Goal: Task Accomplishment & Management: Use online tool/utility

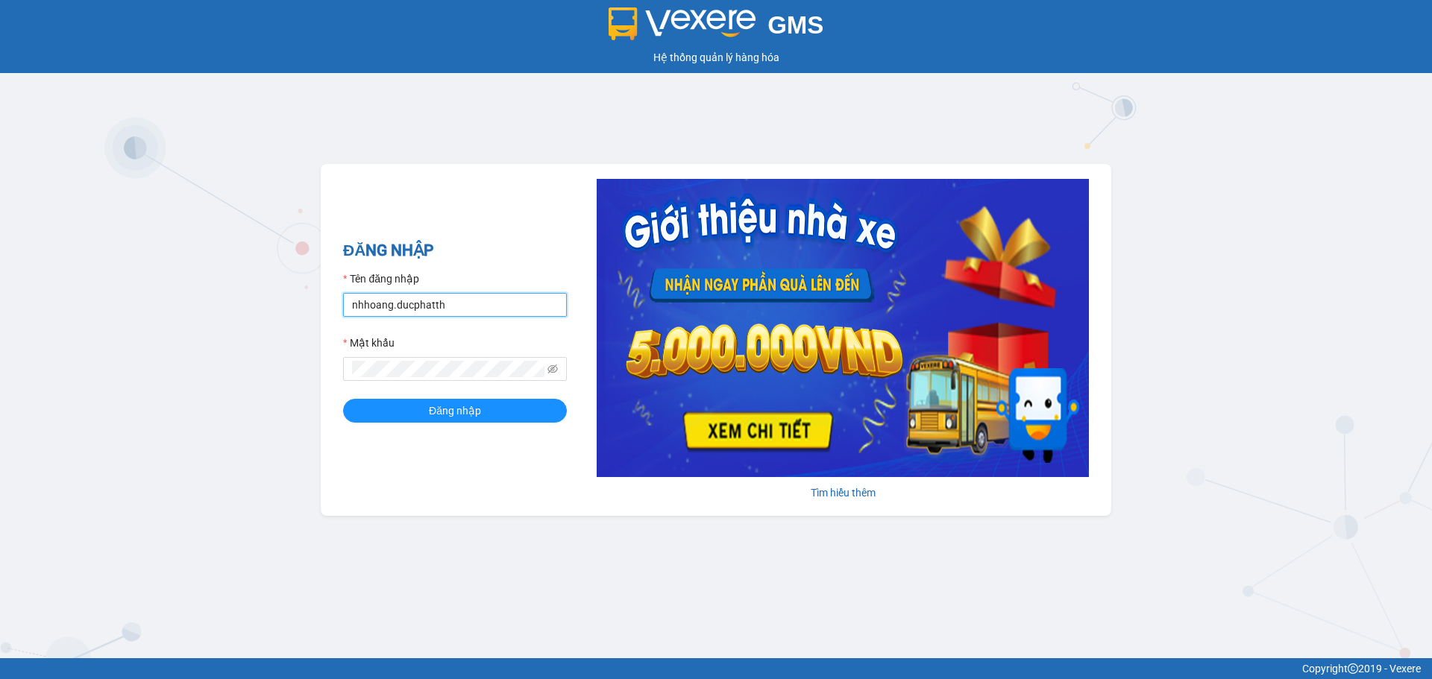
drag, startPoint x: 392, startPoint y: 302, endPoint x: 410, endPoint y: 316, distance: 23.4
click at [392, 302] on input "nhhoang.ducphatth" at bounding box center [455, 305] width 224 height 24
type input "nhnhat.ducphatth"
click at [343, 399] on button "Đăng nhập" at bounding box center [455, 411] width 224 height 24
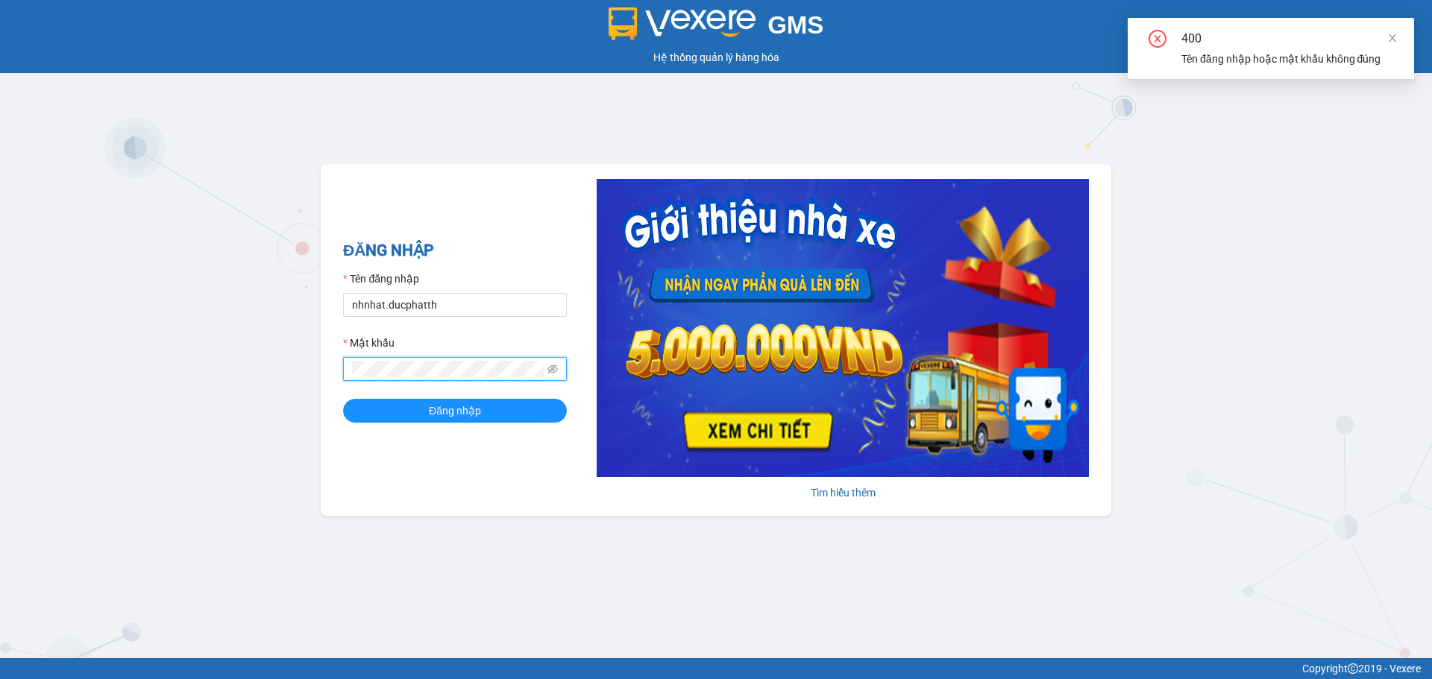
click at [343, 377] on span at bounding box center [455, 369] width 224 height 24
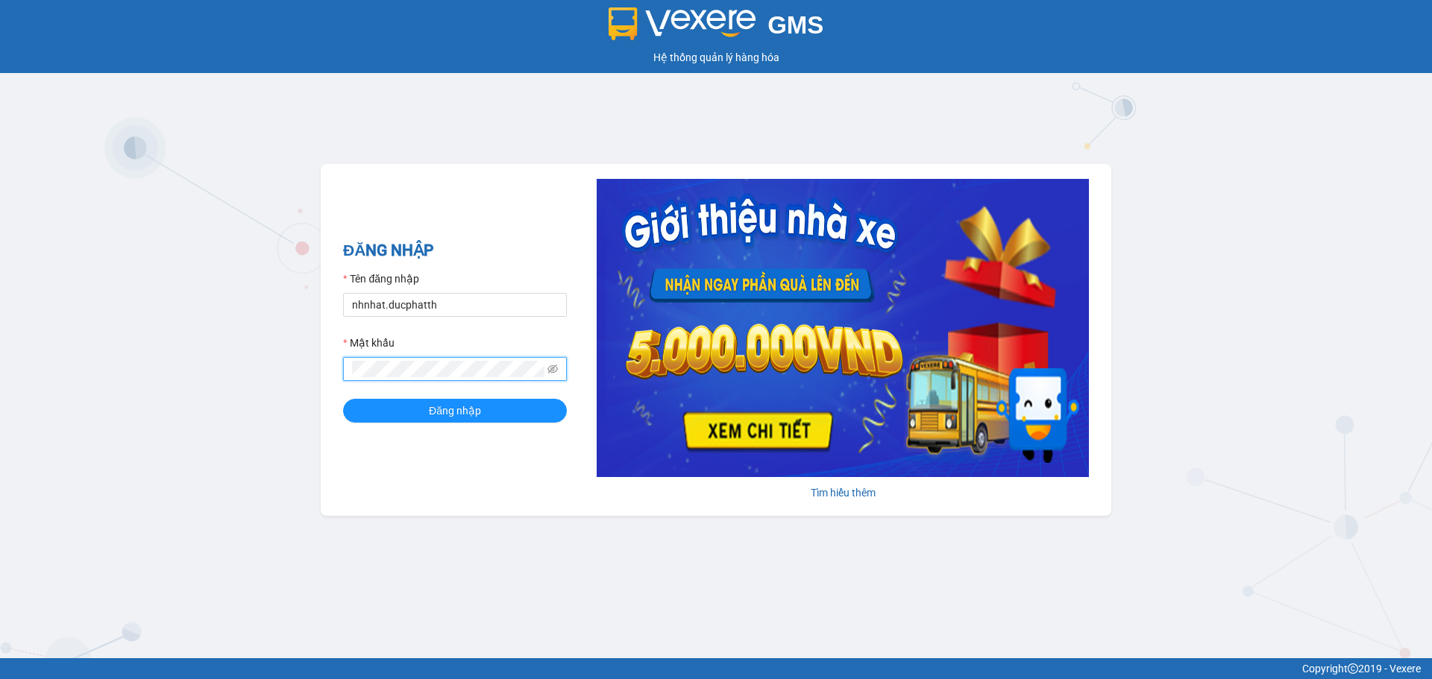
click at [343, 399] on button "Đăng nhập" at bounding box center [455, 411] width 224 height 24
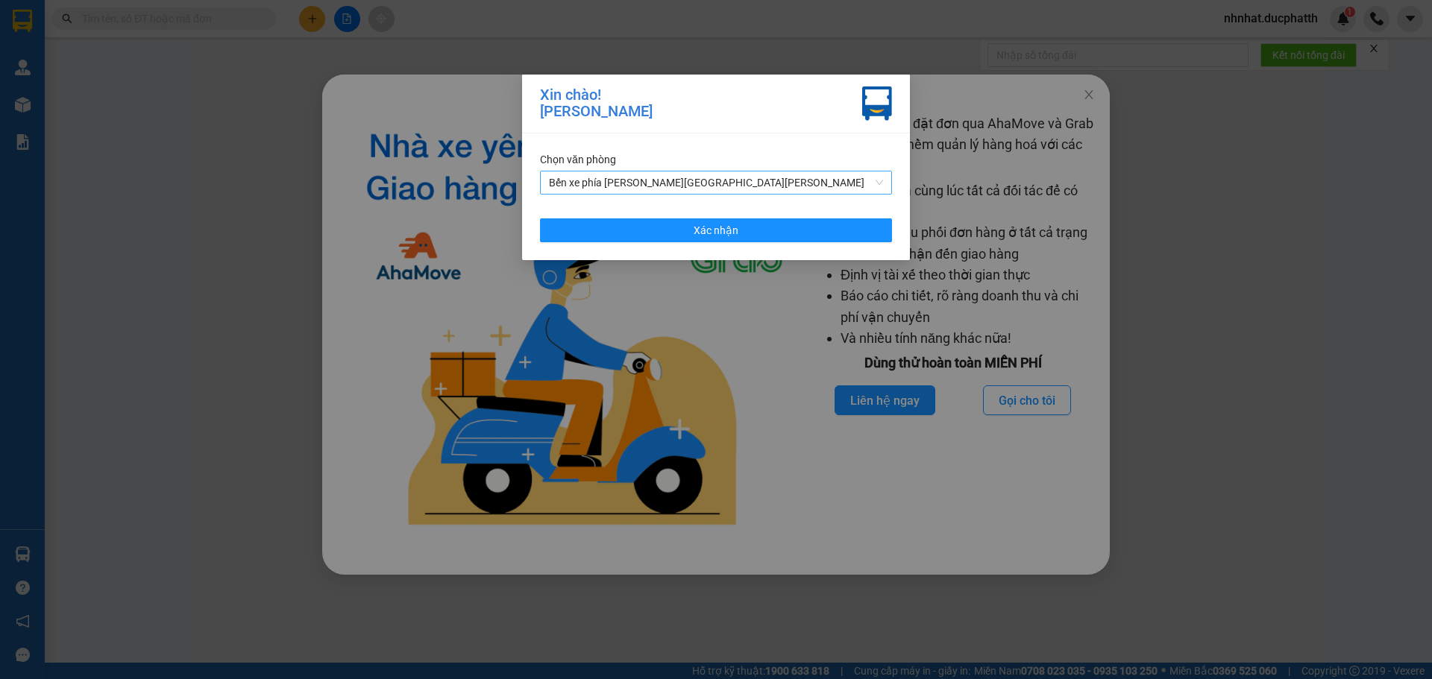
click at [808, 176] on span "Bến xe phía [PERSON_NAME][GEOGRAPHIC_DATA][PERSON_NAME]" at bounding box center [716, 183] width 334 height 22
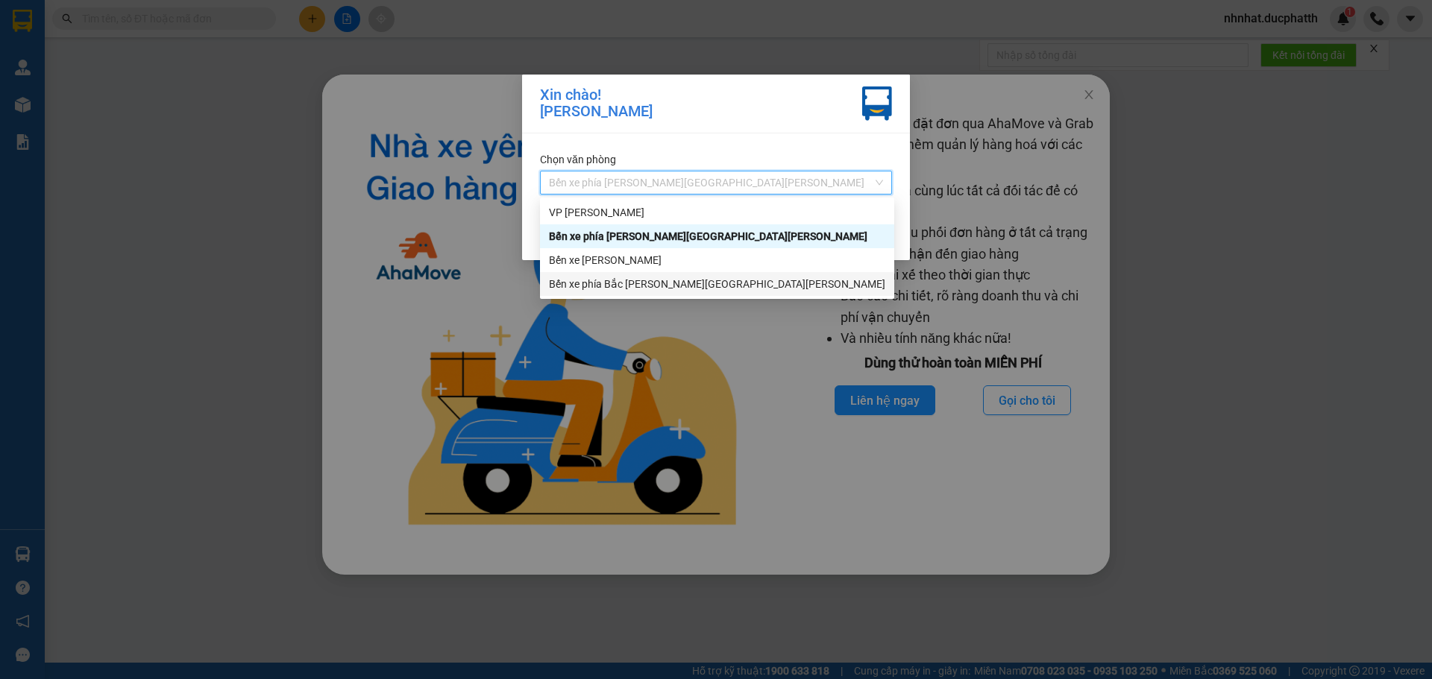
click at [620, 282] on div "Bến xe phía Bắc [PERSON_NAME][GEOGRAPHIC_DATA][PERSON_NAME]" at bounding box center [717, 284] width 336 height 16
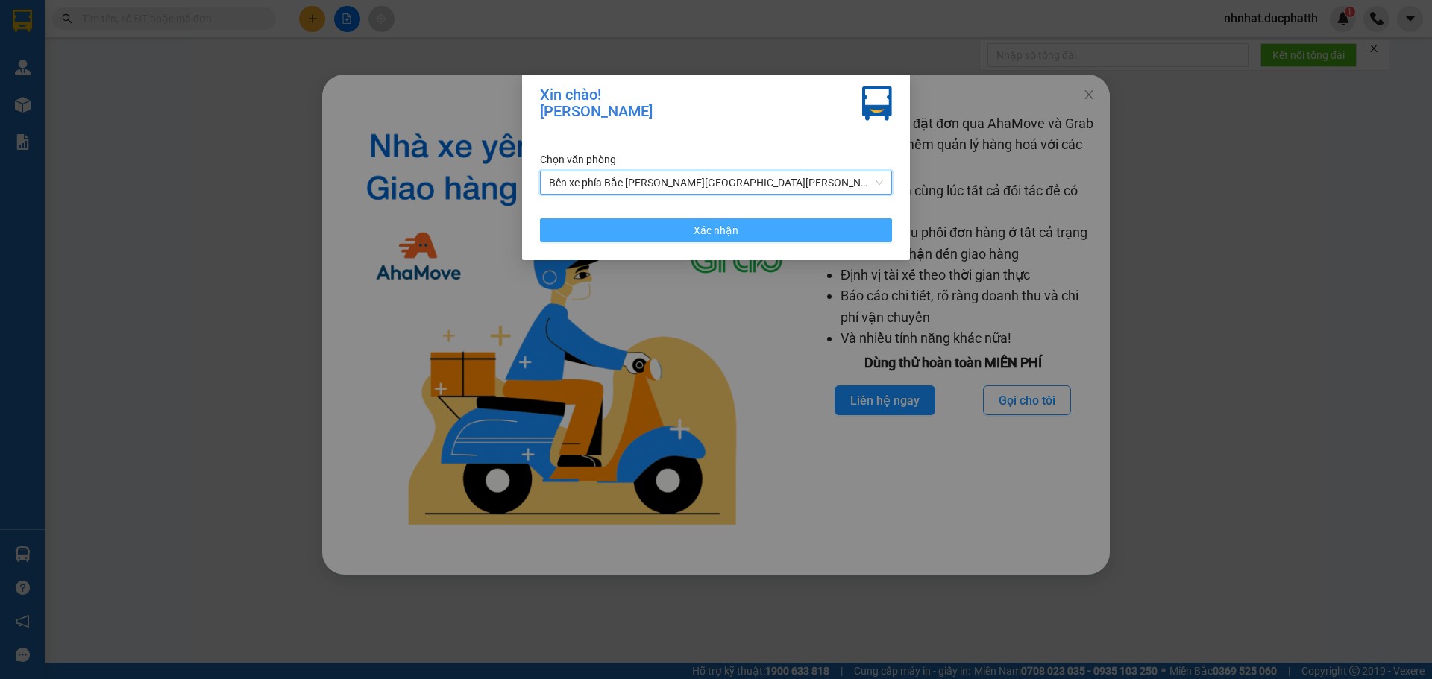
click at [700, 230] on span "Xác nhận" at bounding box center [716, 230] width 45 height 16
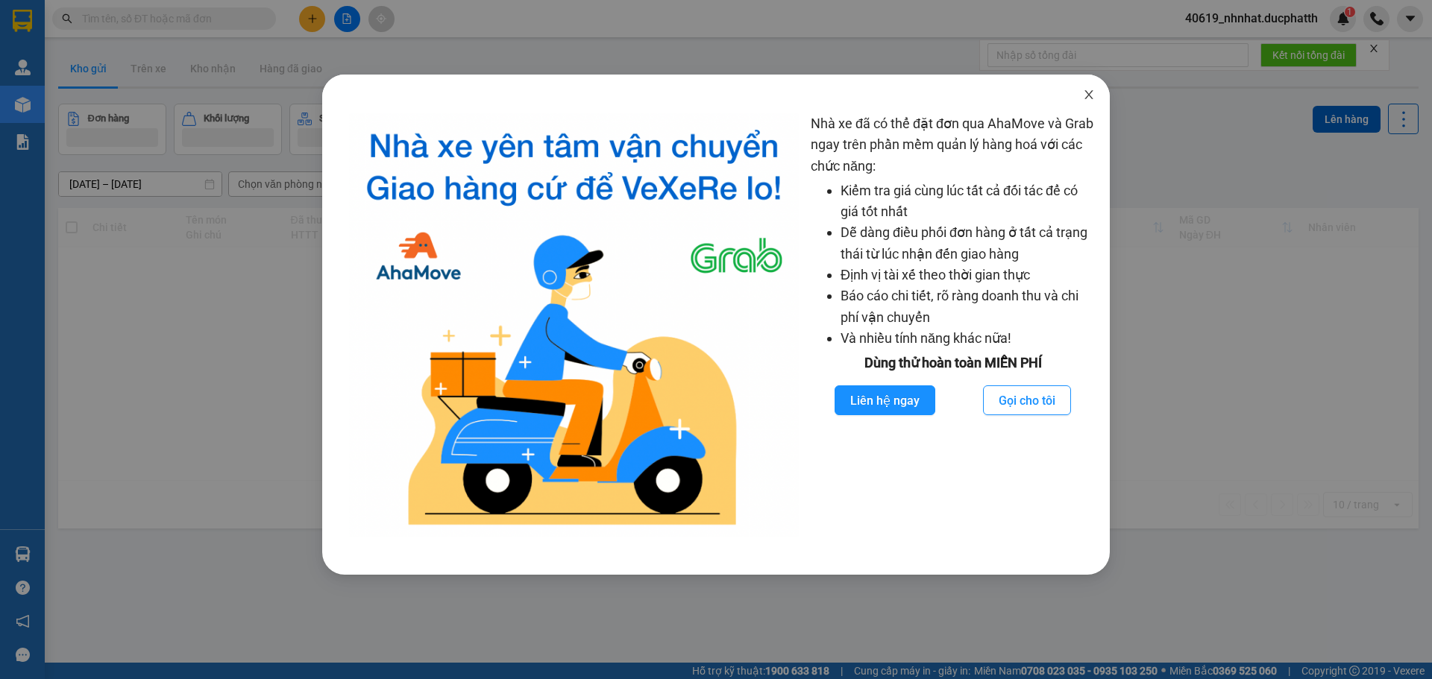
click at [1087, 101] on span "Close" at bounding box center [1089, 96] width 42 height 42
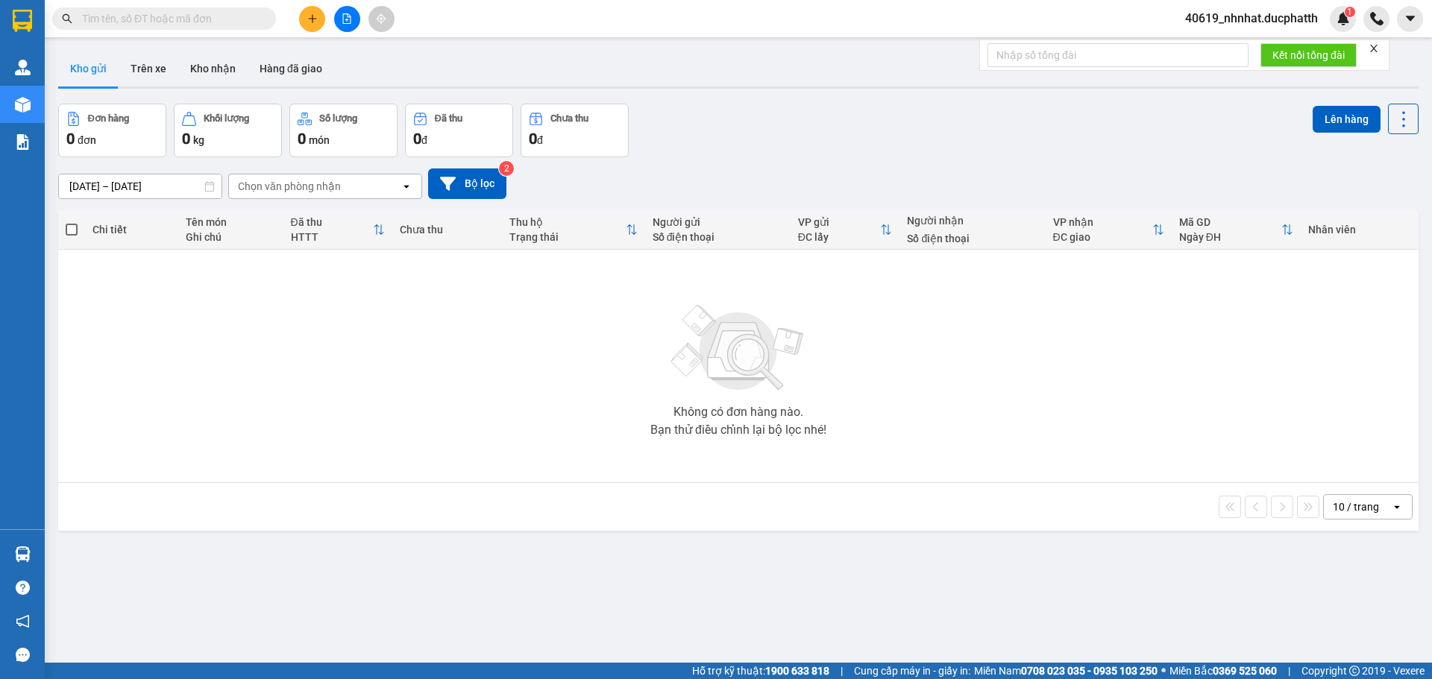
click at [128, 219] on div "Chi tiết" at bounding box center [131, 230] width 78 height 30
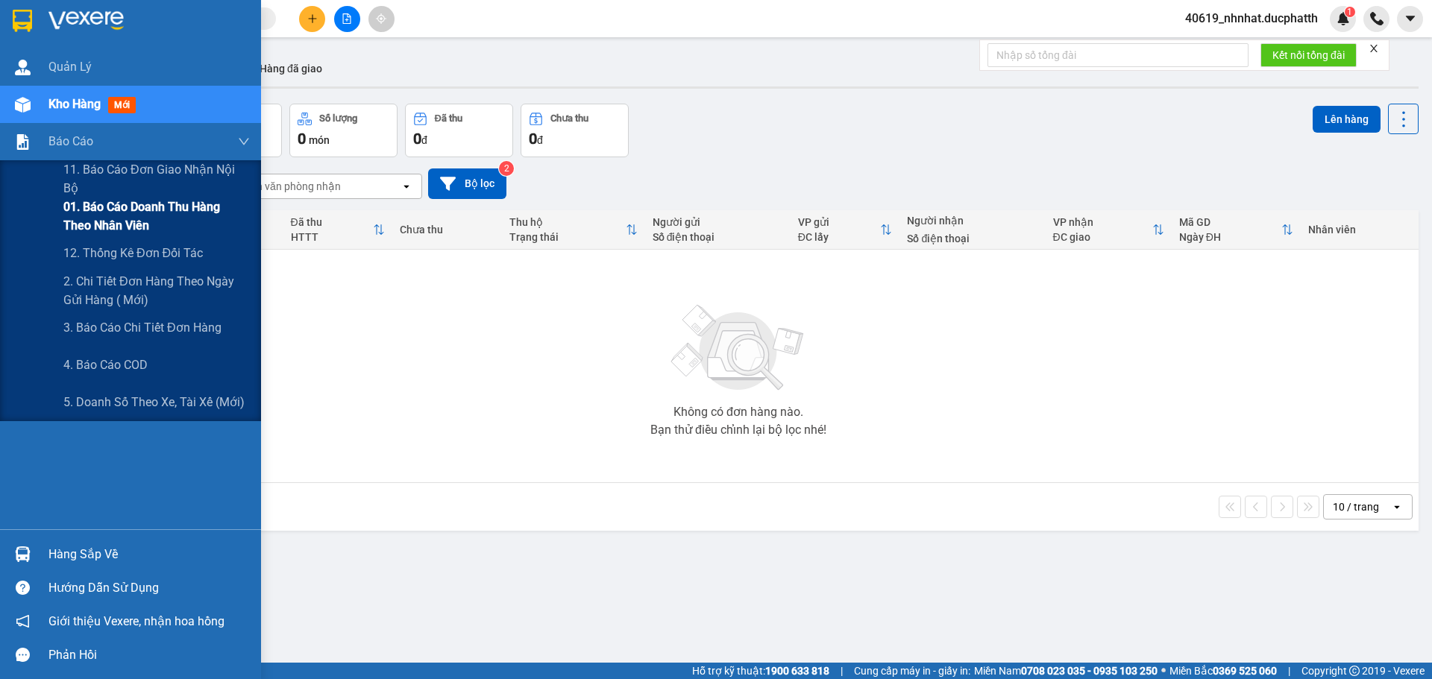
drag, startPoint x: 110, startPoint y: 240, endPoint x: 110, endPoint y: 230, distance: 10.5
click at [110, 230] on div "11. Báo cáo đơn giao nhận nội bộ 01. Báo cáo doanh thu hàng theo nhân viên 12. …" at bounding box center [130, 290] width 261 height 261
